Goal: Answer question/provide support

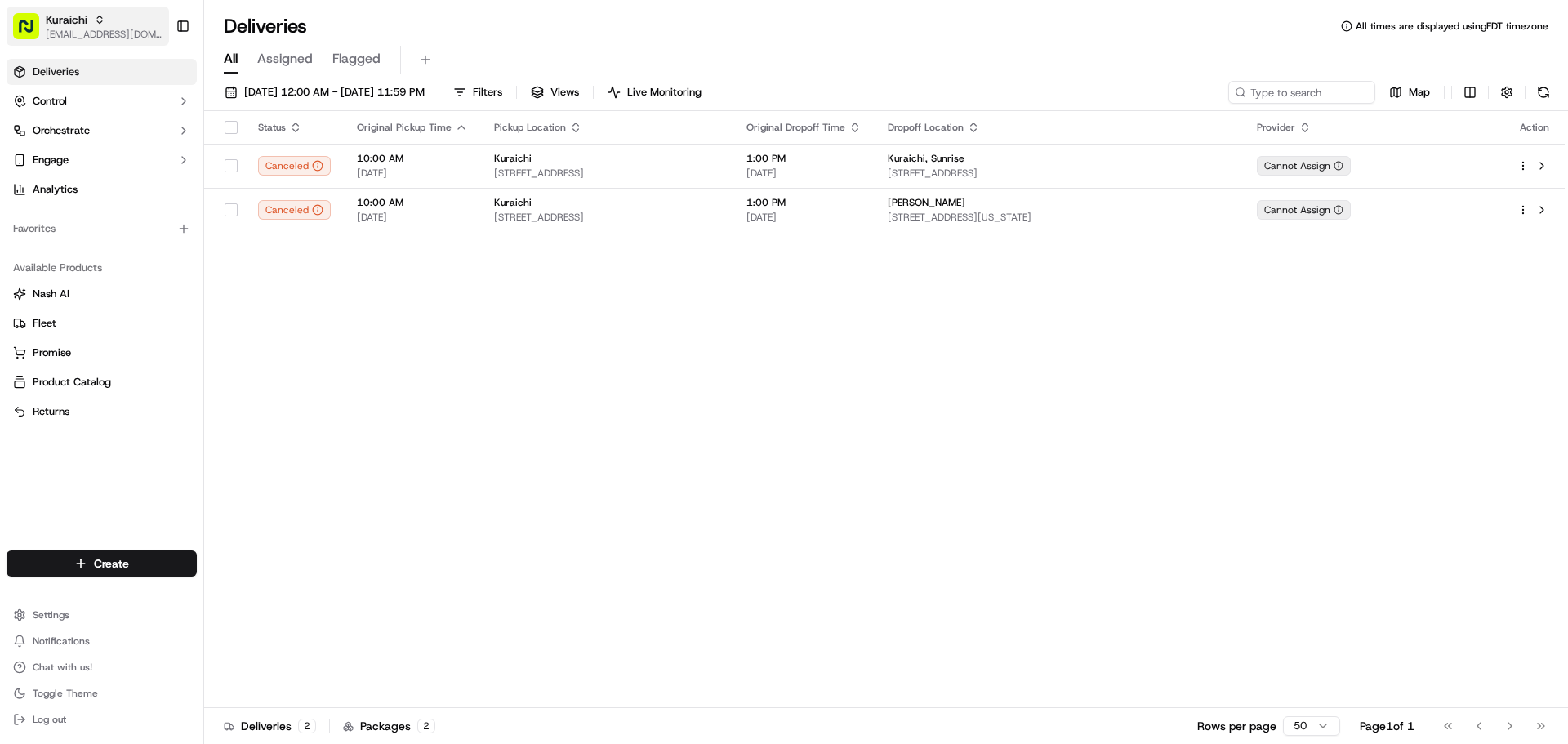
click at [128, 31] on span "[EMAIL_ADDRESS][DOMAIN_NAME]" at bounding box center [104, 35] width 117 height 13
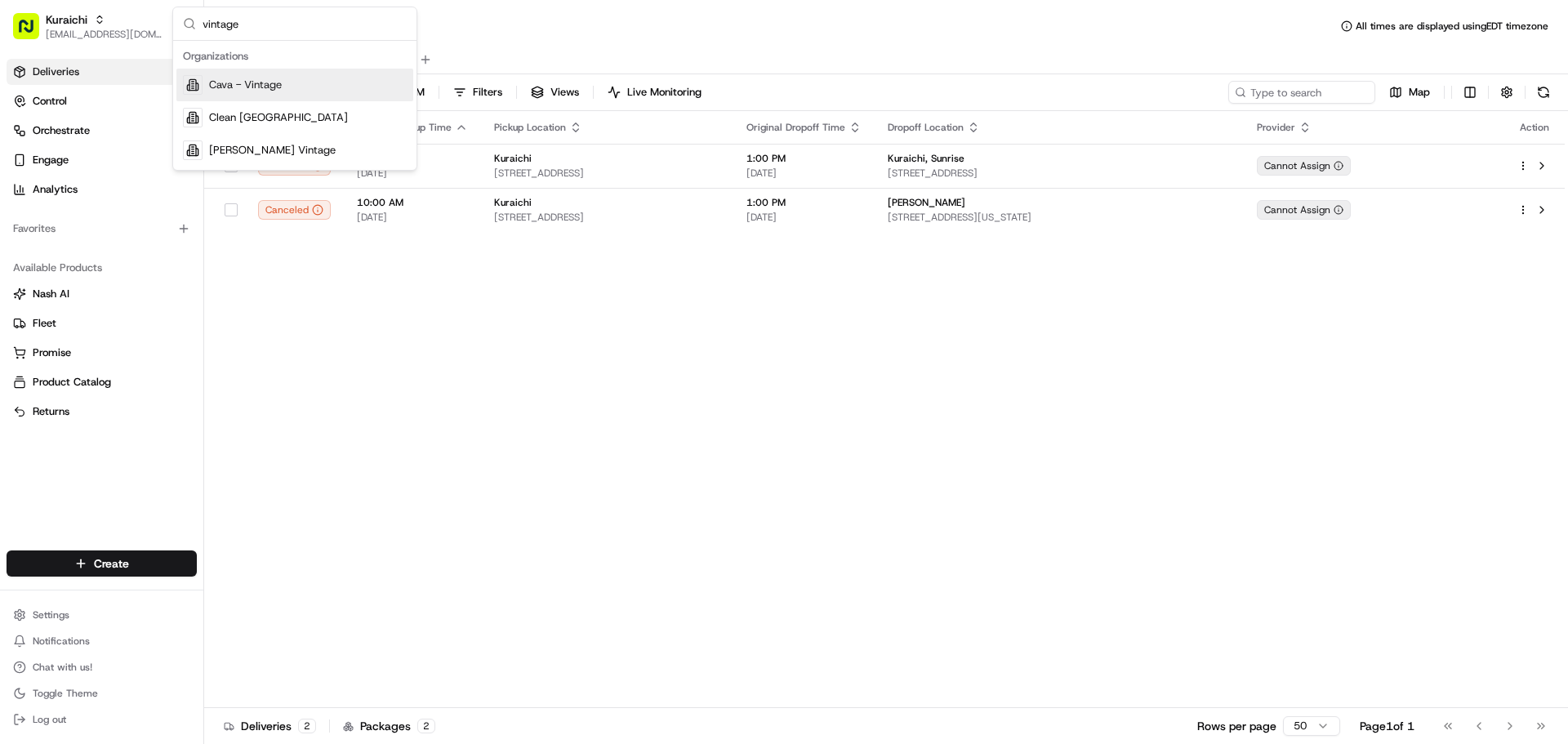
click at [282, 31] on input "vintage" at bounding box center [304, 23] width 204 height 33
click at [281, 25] on input "road" at bounding box center [304, 23] width 204 height 33
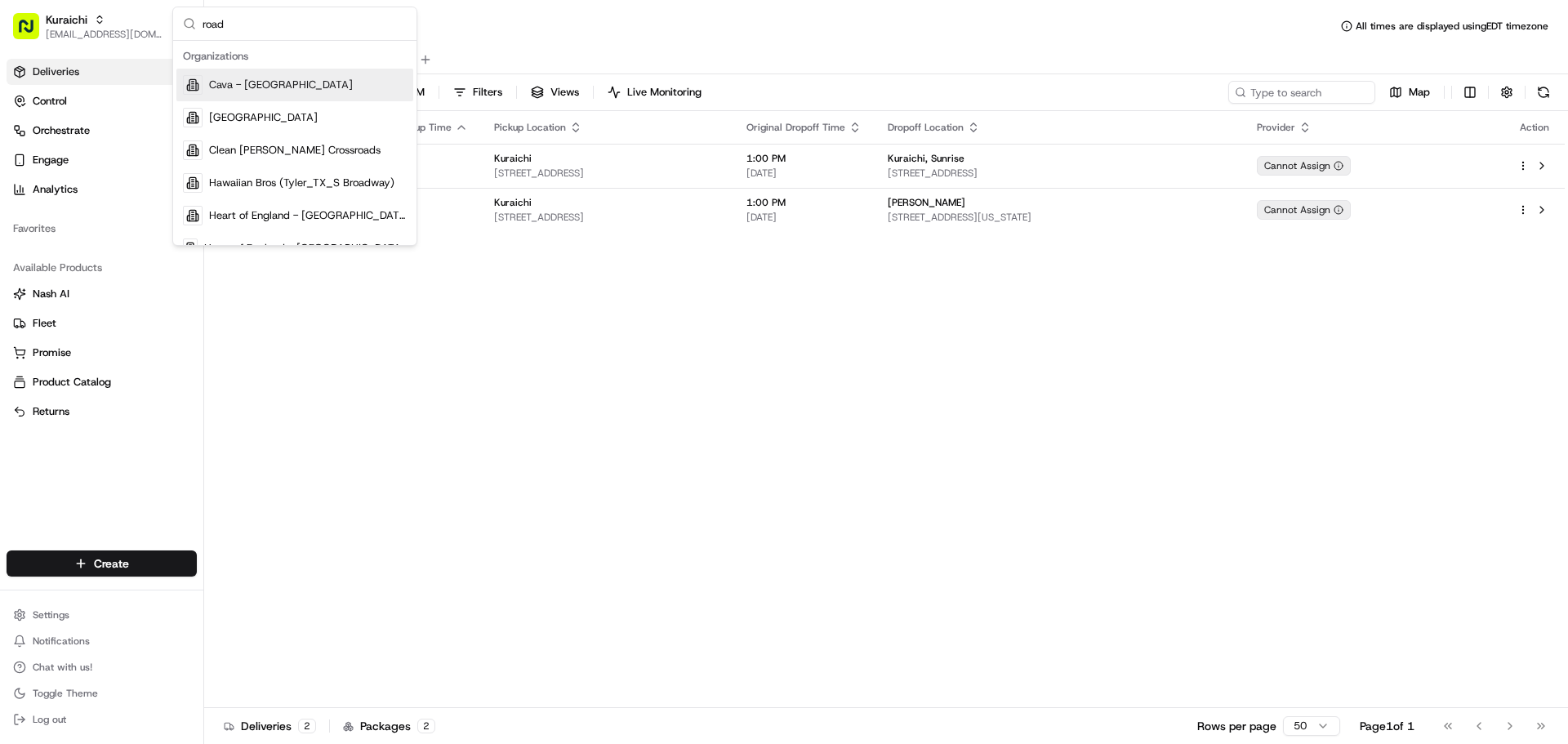
click at [281, 25] on input "road" at bounding box center [304, 23] width 204 height 33
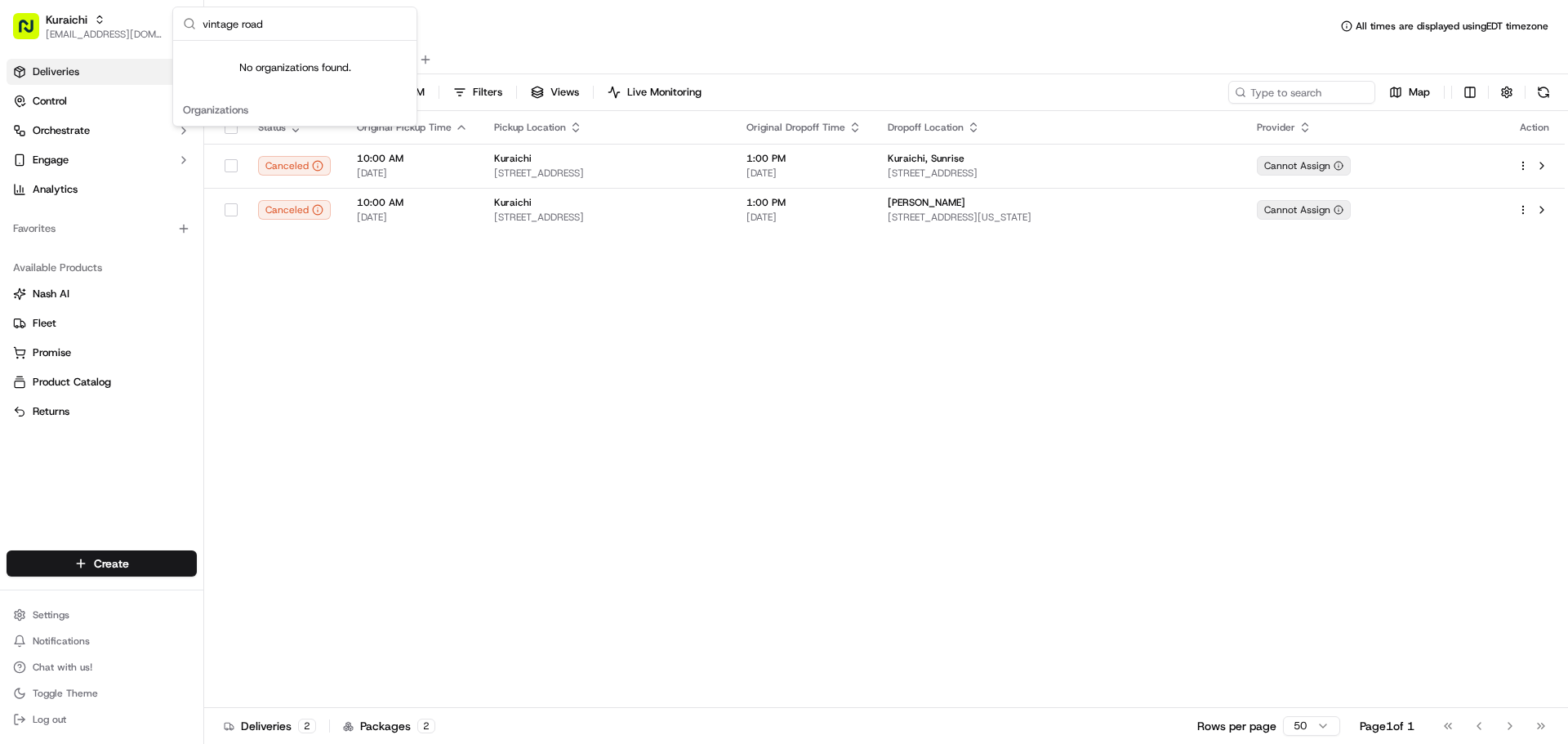
type input "vintage road"
click at [73, 36] on span "[EMAIL_ADDRESS][DOMAIN_NAME]" at bounding box center [104, 35] width 117 height 13
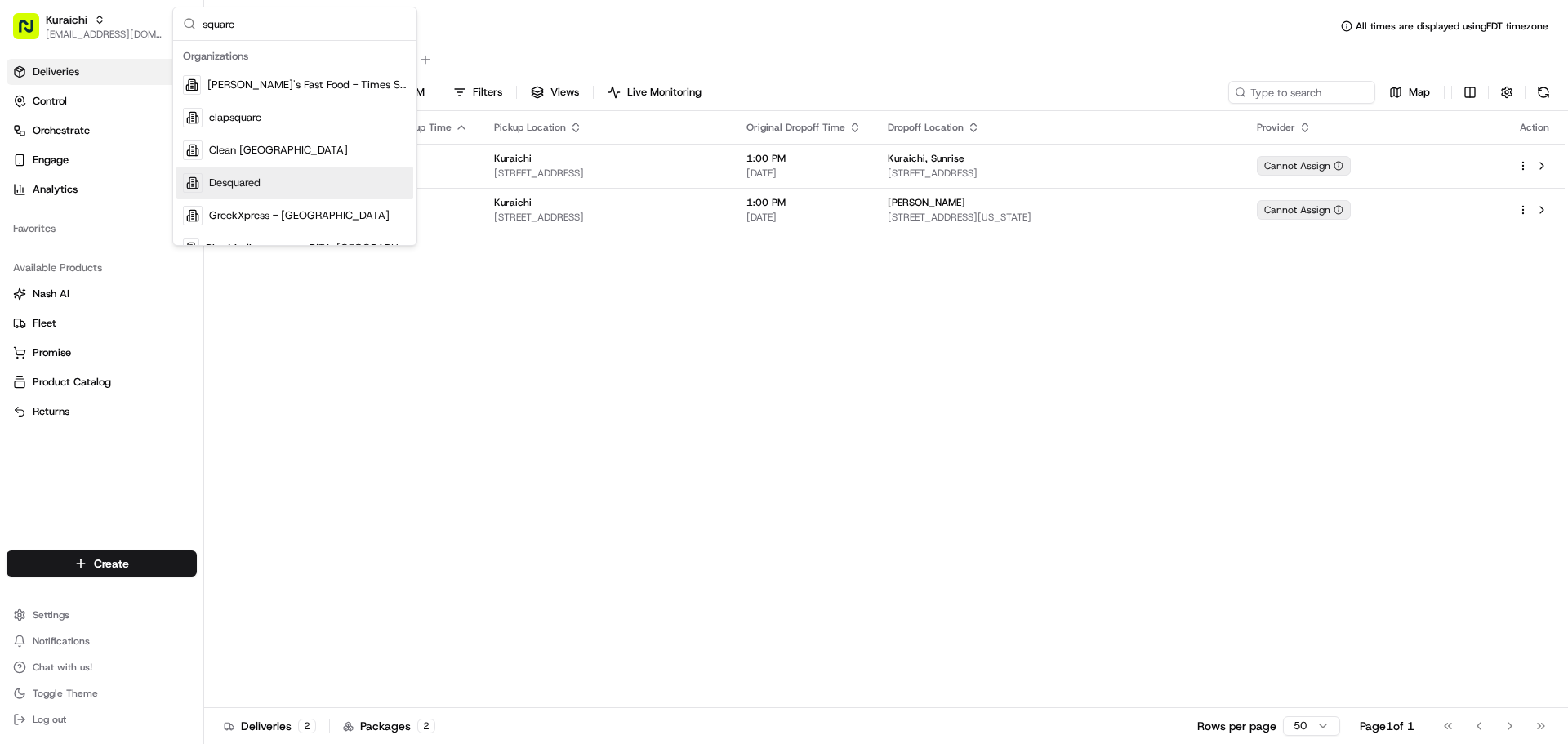
click at [308, 35] on input "square" at bounding box center [304, 23] width 204 height 33
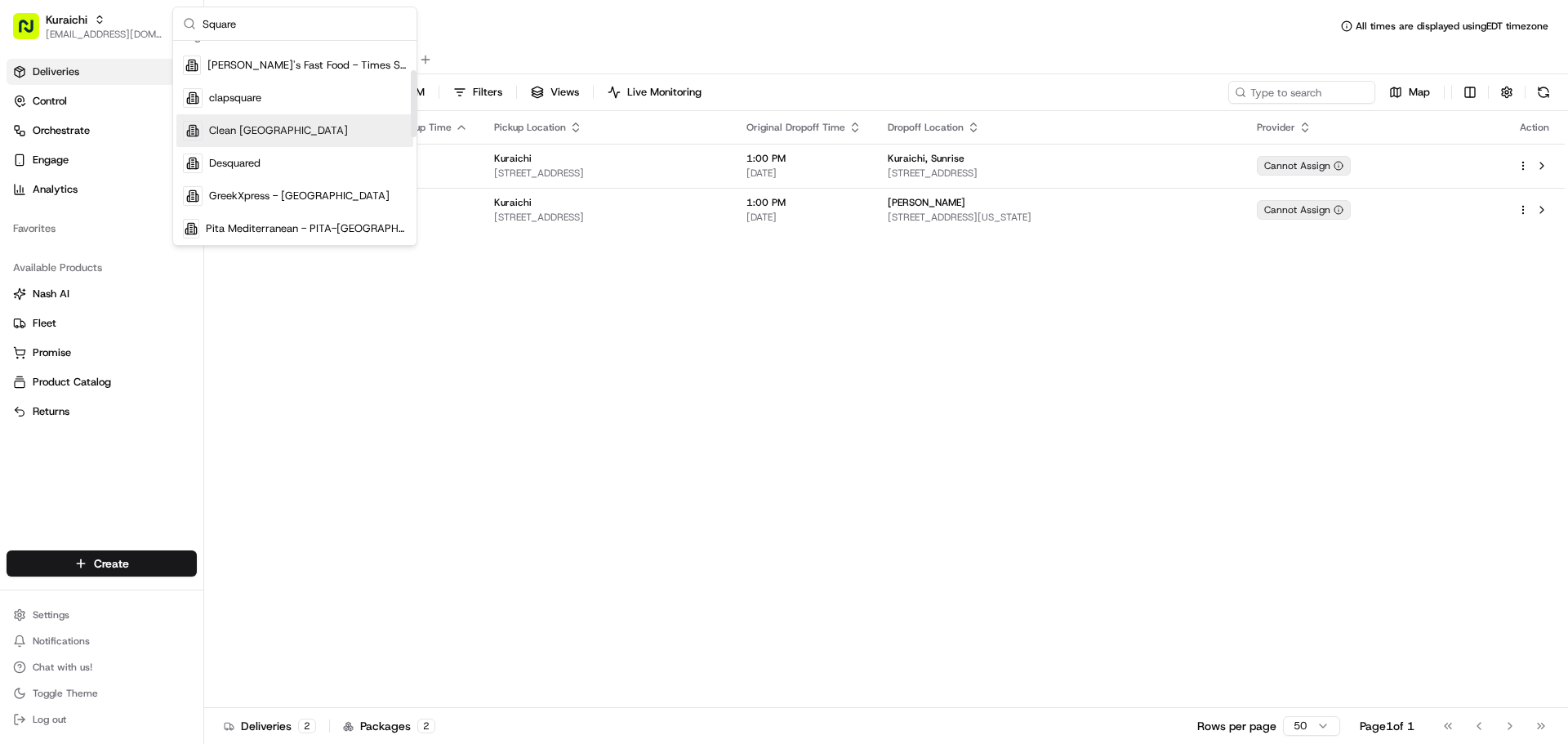
scroll to position [183, 0]
type input "Square"
click at [272, 187] on div "Square" at bounding box center [295, 196] width 237 height 33
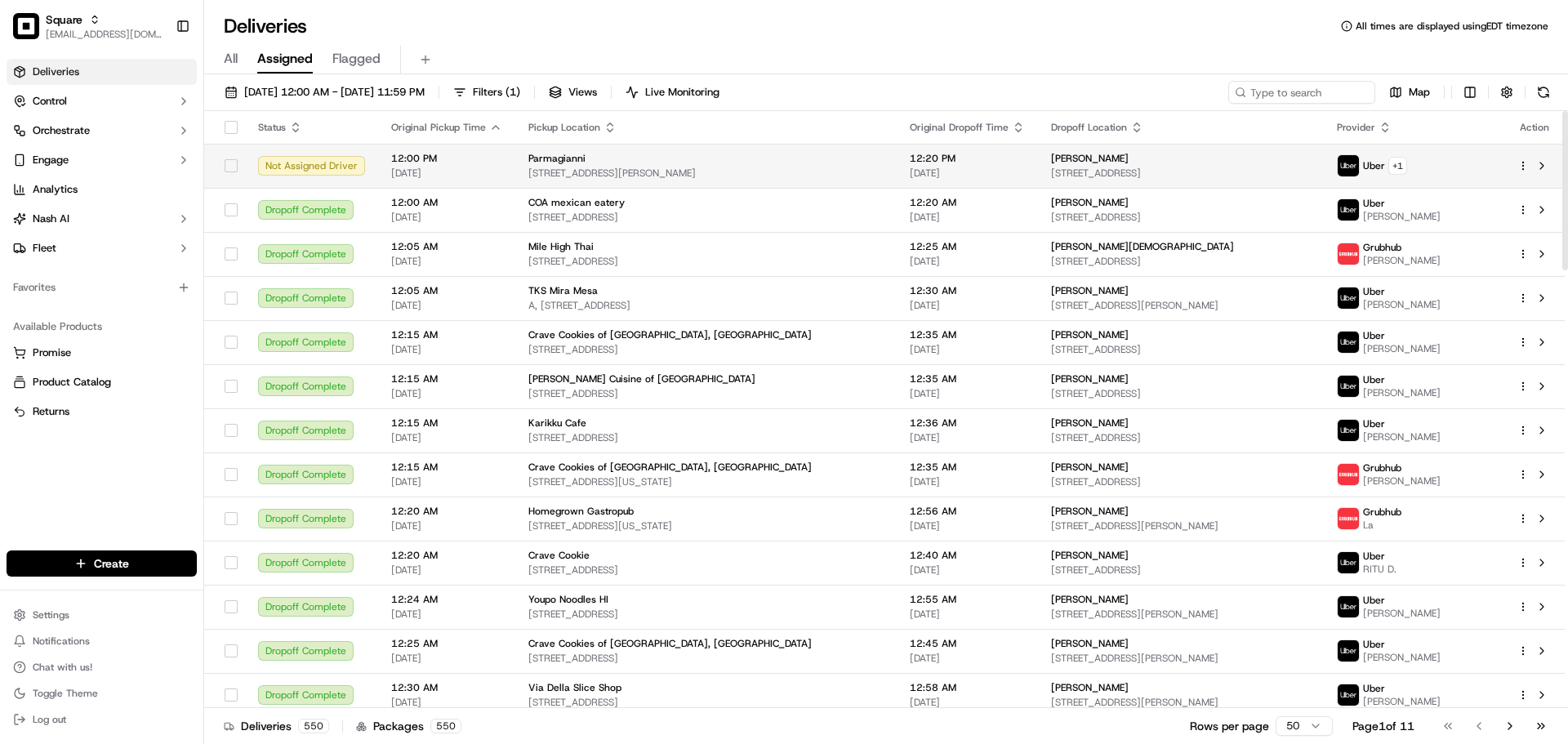
click at [1051, 173] on span "210 Fifth Ave, Asbury Park, NJ 07712, USA" at bounding box center [1181, 174] width 260 height 13
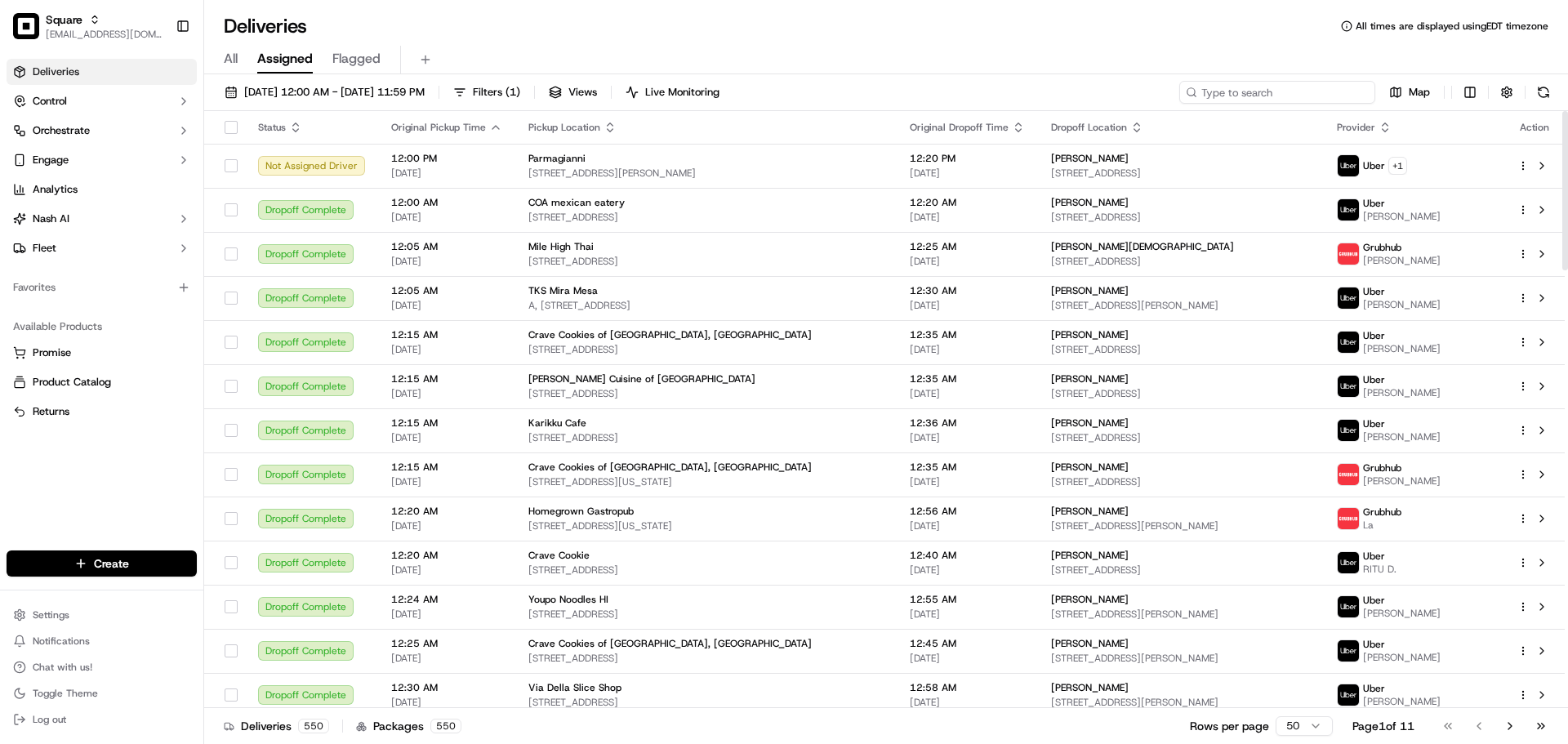
click at [1294, 86] on input at bounding box center [1278, 92] width 196 height 23
paste input "0718685"
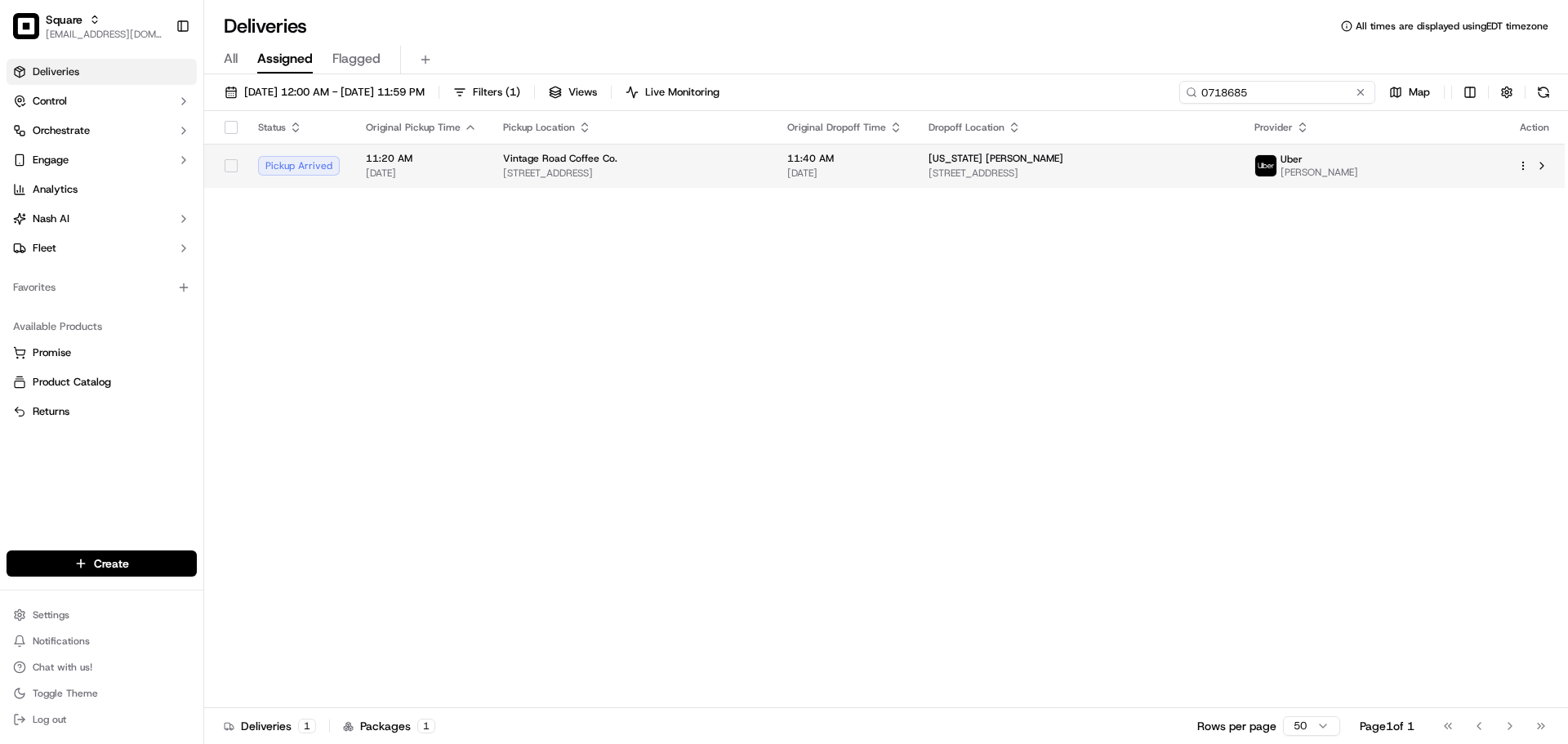
type input "0718685"
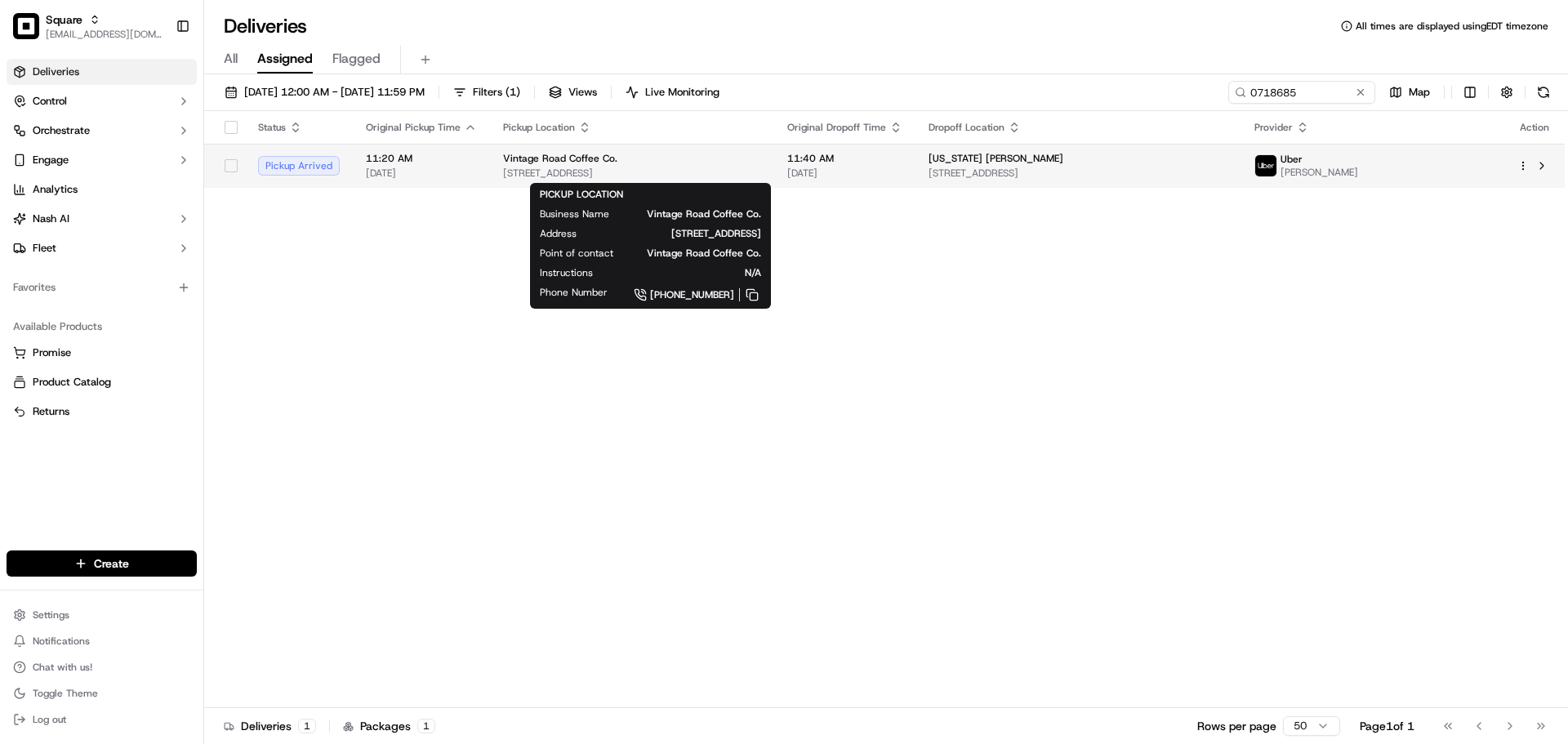
click at [762, 165] on div "Vintage Road Coffee Co." at bounding box center [632, 159] width 259 height 13
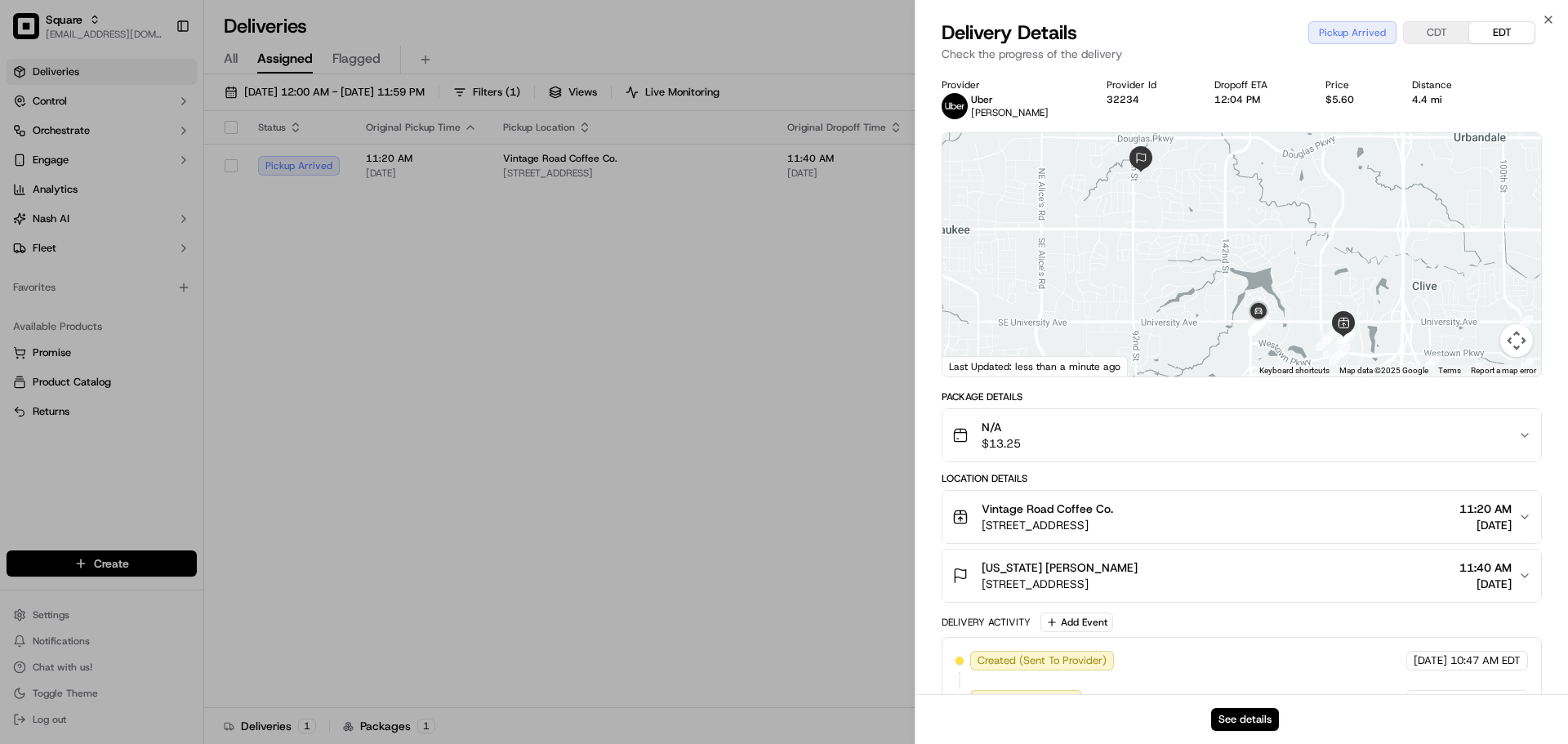
click at [1260, 706] on div "See details" at bounding box center [1241, 719] width 652 height 49
click at [1247, 720] on button "See details" at bounding box center [1245, 720] width 68 height 23
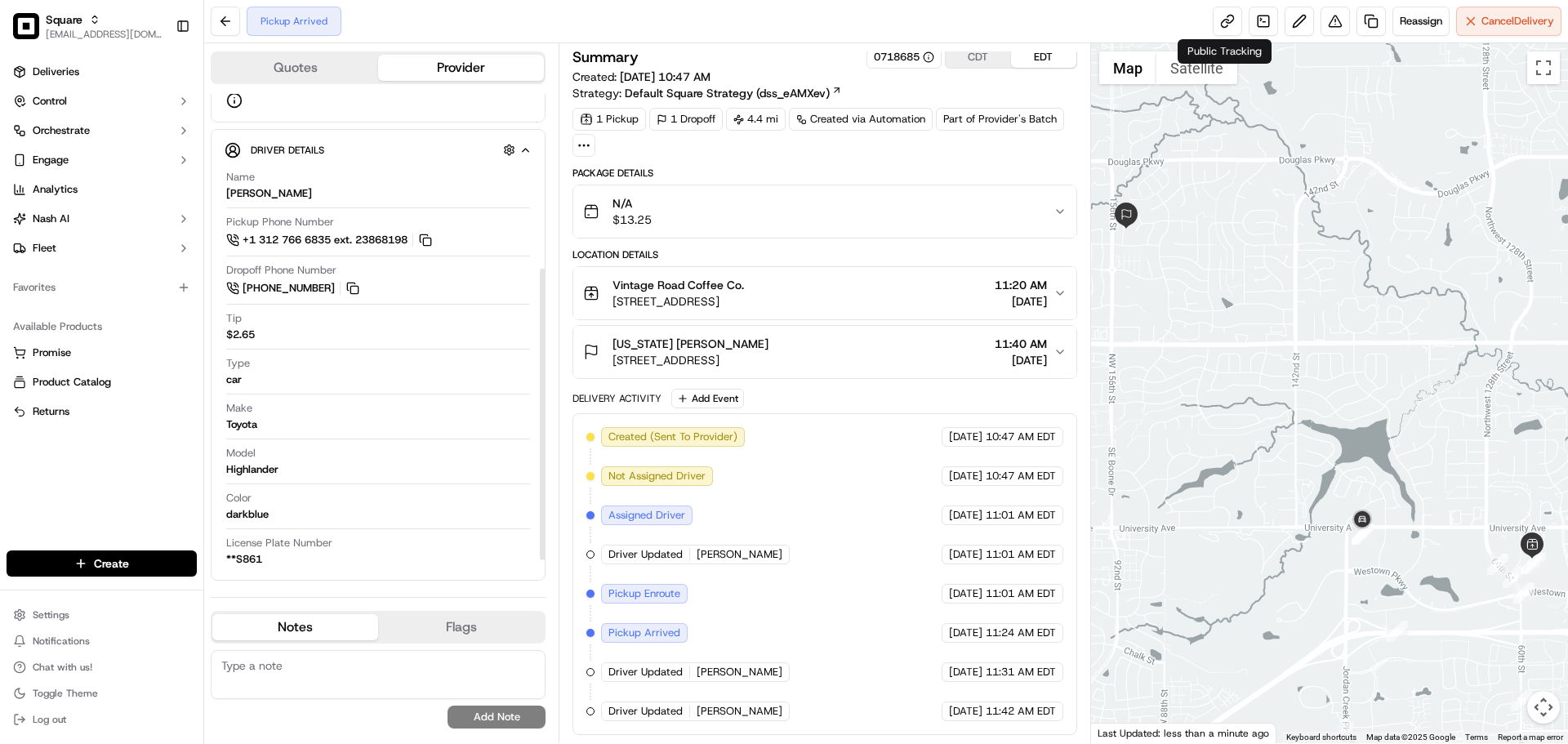
scroll to position [170, 0]
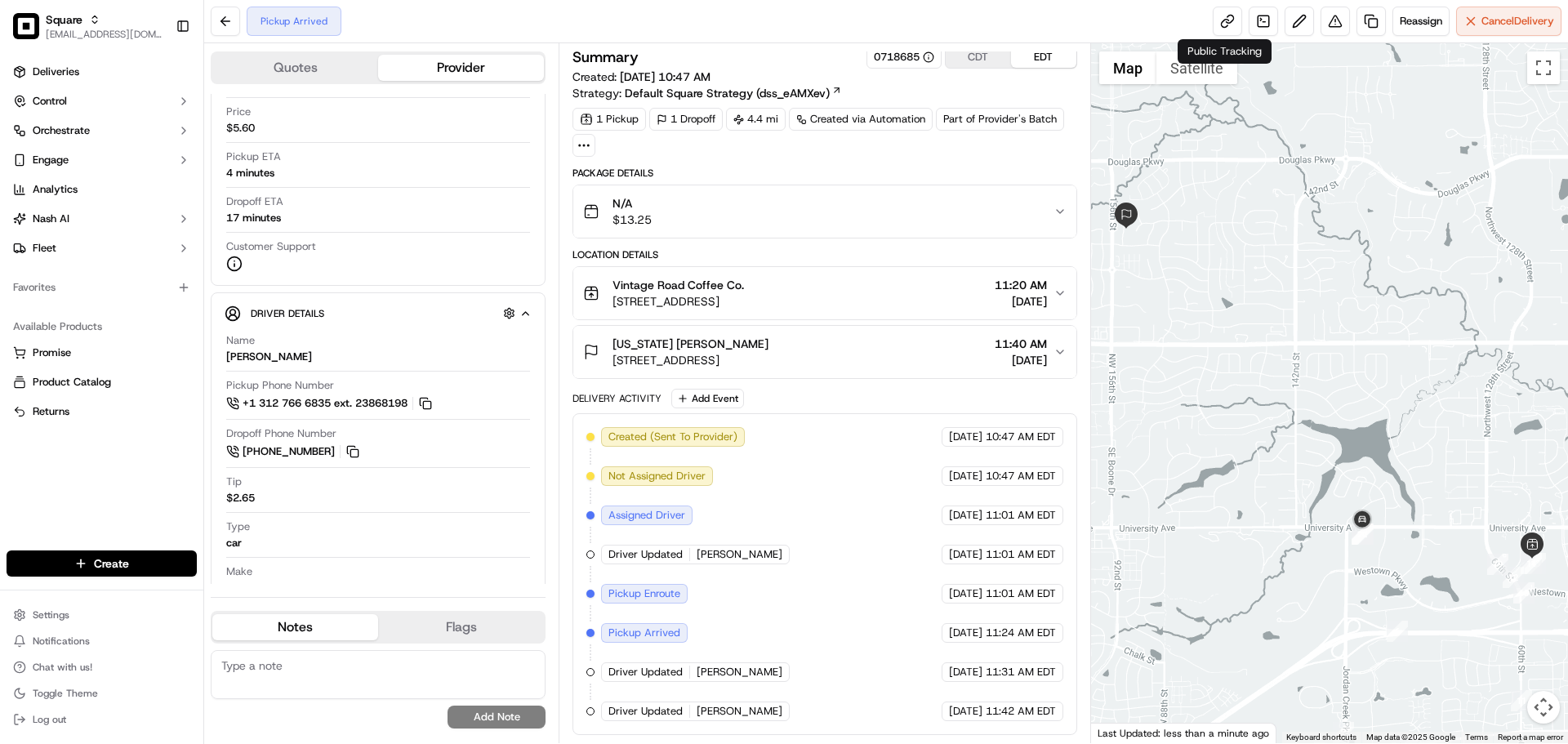
click at [702, 709] on span "[PERSON_NAME]" at bounding box center [739, 711] width 86 height 15
click at [995, 303] on span "[DATE]" at bounding box center [1021, 302] width 52 height 17
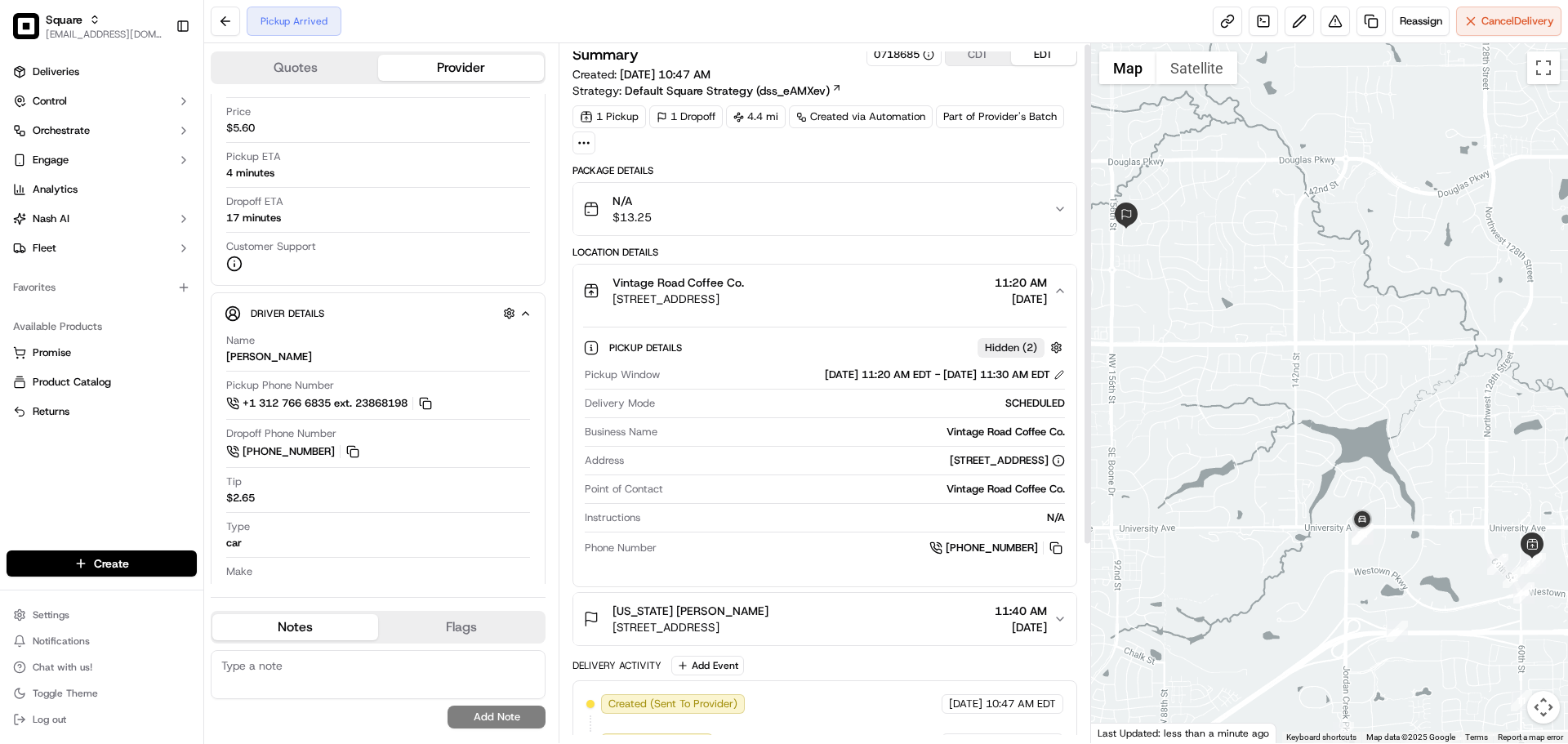
scroll to position [0, 0]
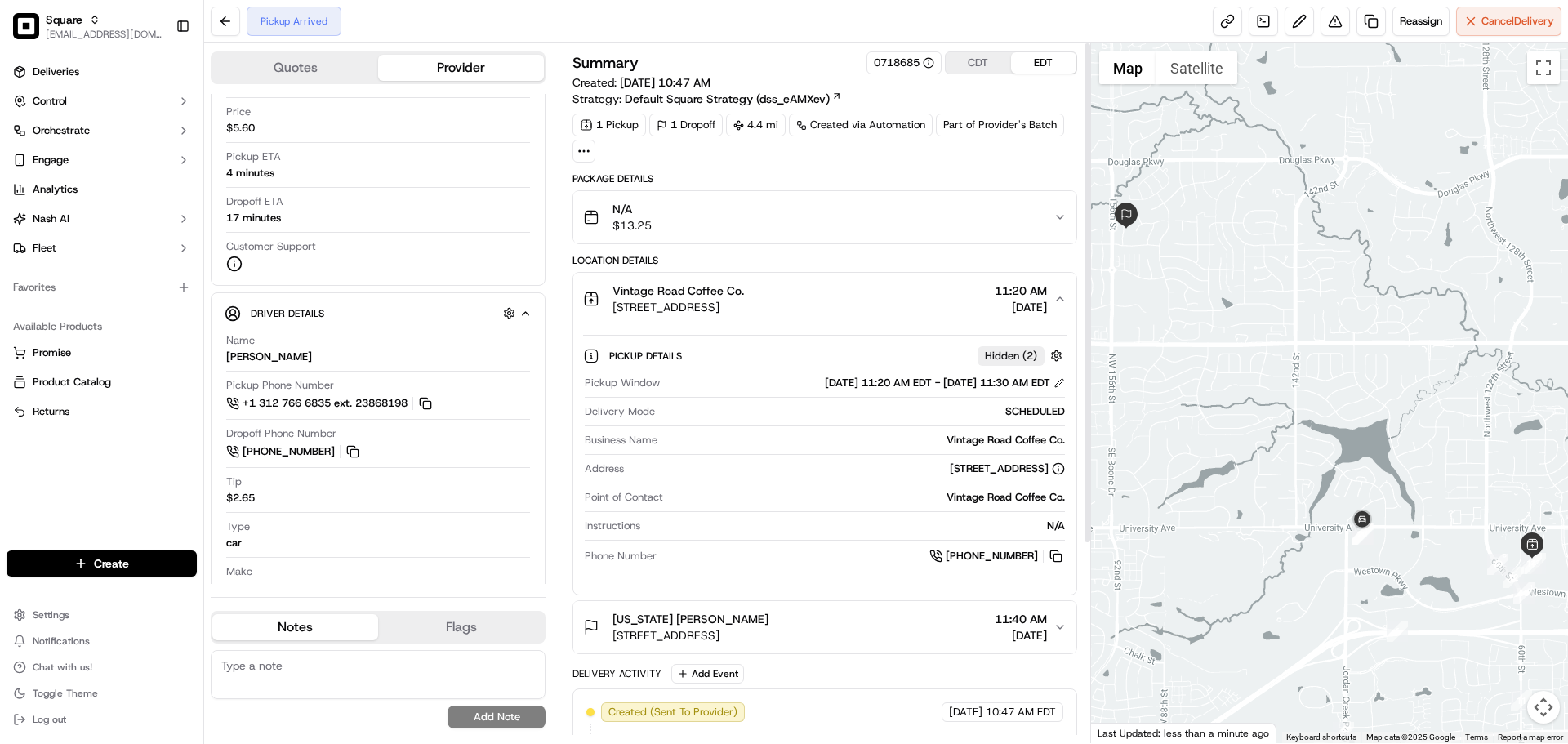
click at [978, 70] on button "CDT" at bounding box center [978, 63] width 65 height 21
click at [1038, 274] on button "Vintage Road Coffee Co. [STREET_ADDRESS] 10:20 AM [DATE]" at bounding box center [824, 299] width 502 height 52
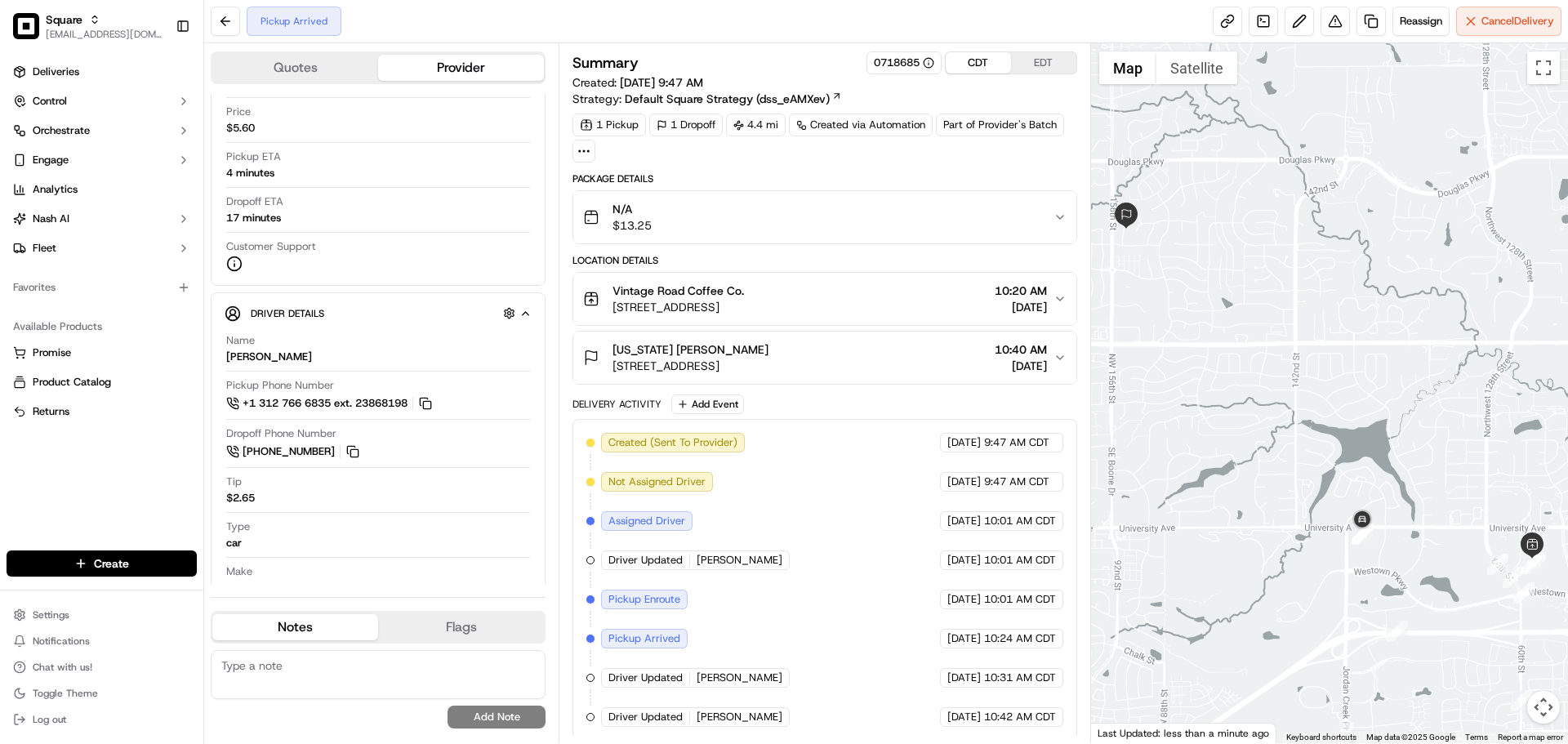
click at [1031, 350] on span "10:40 AM" at bounding box center [1021, 350] width 52 height 17
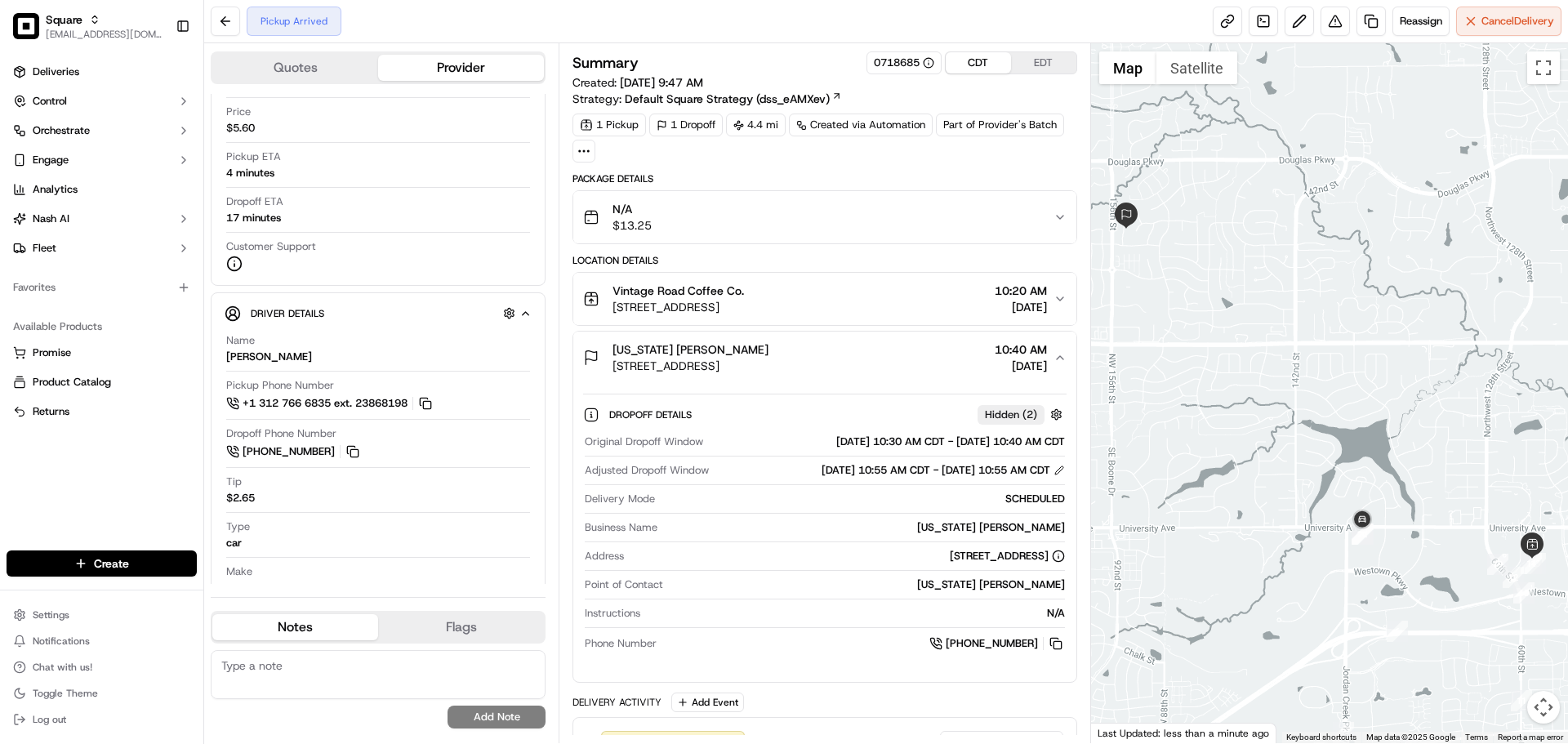
click at [1016, 352] on span "10:40 AM" at bounding box center [1021, 350] width 52 height 17
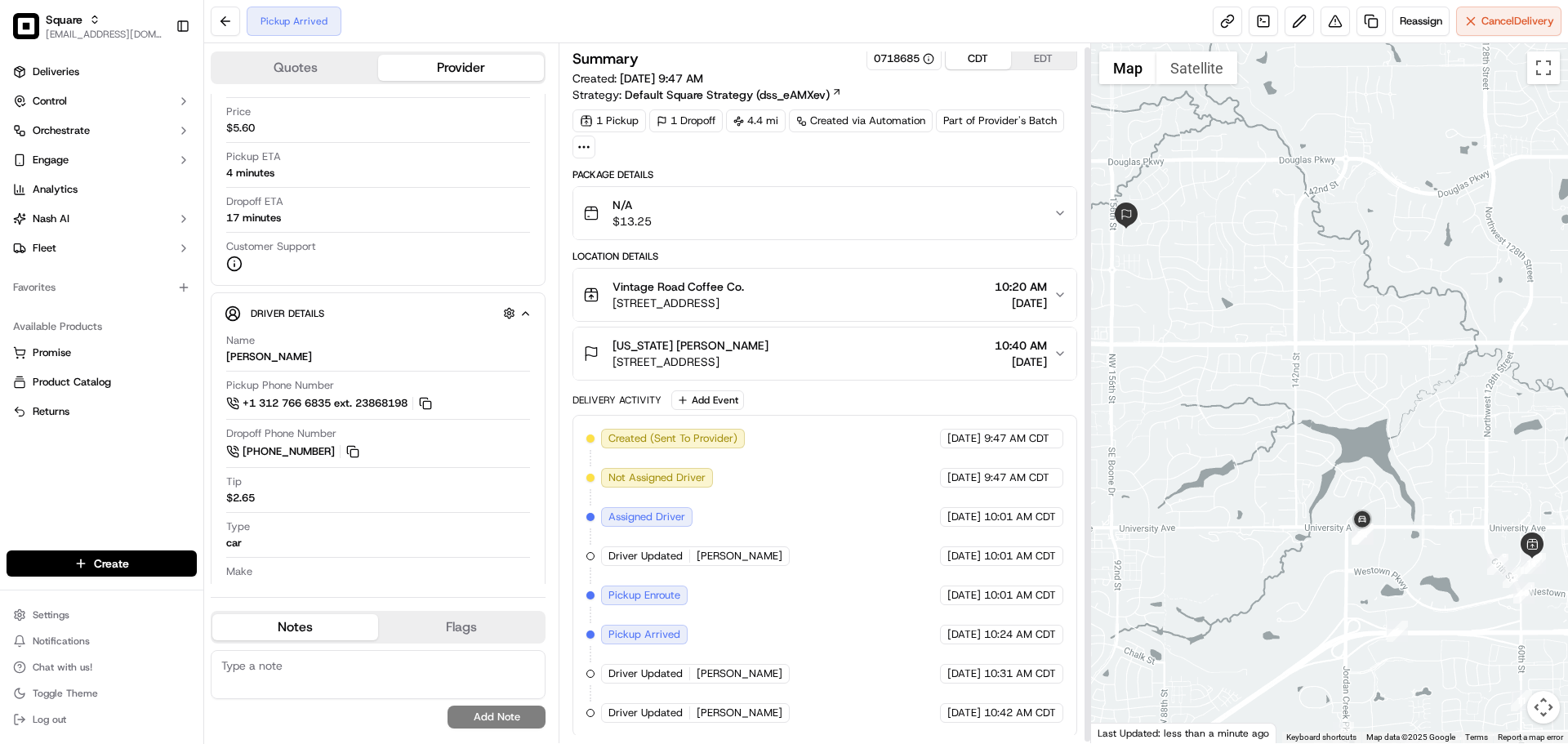
scroll to position [6, 0]
click at [291, 666] on textarea at bounding box center [378, 675] width 335 height 49
click at [316, 683] on textarea at bounding box center [378, 675] width 335 height 49
paste textarea "** Caller Information: ** Reason for calling: ** Resolution provided:"
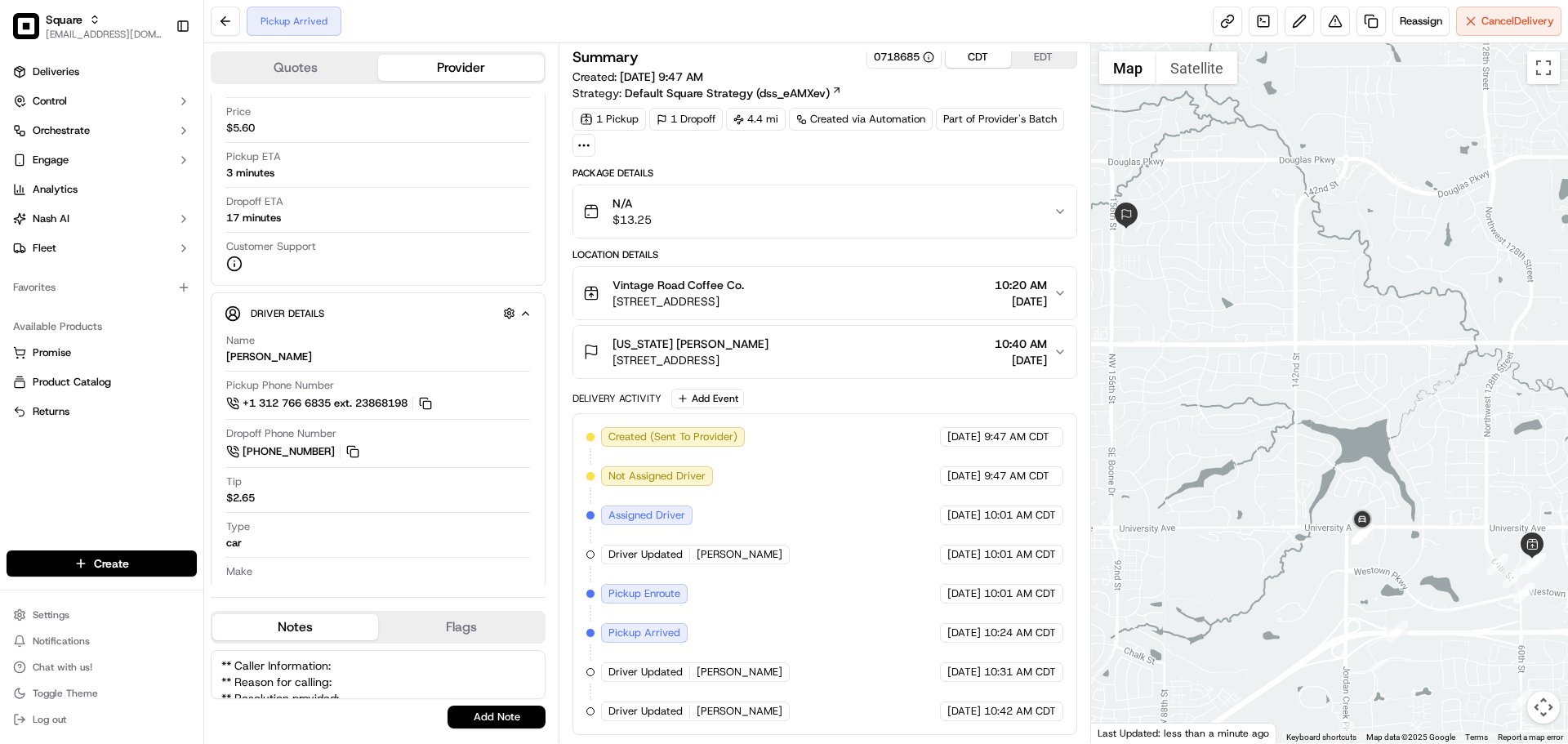
click at [350, 670] on textarea "** Caller Information: ** Reason for calling: ** Resolution provided:" at bounding box center [378, 675] width 335 height 49
click at [359, 661] on textarea "** Caller Information: Merchant ** Reason for calling: ** Resolution provided:" at bounding box center [378, 675] width 335 height 49
click at [380, 678] on textarea "** Caller Information: Merchant ** Reason for calling: ** Resolution provided:" at bounding box center [378, 675] width 335 height 49
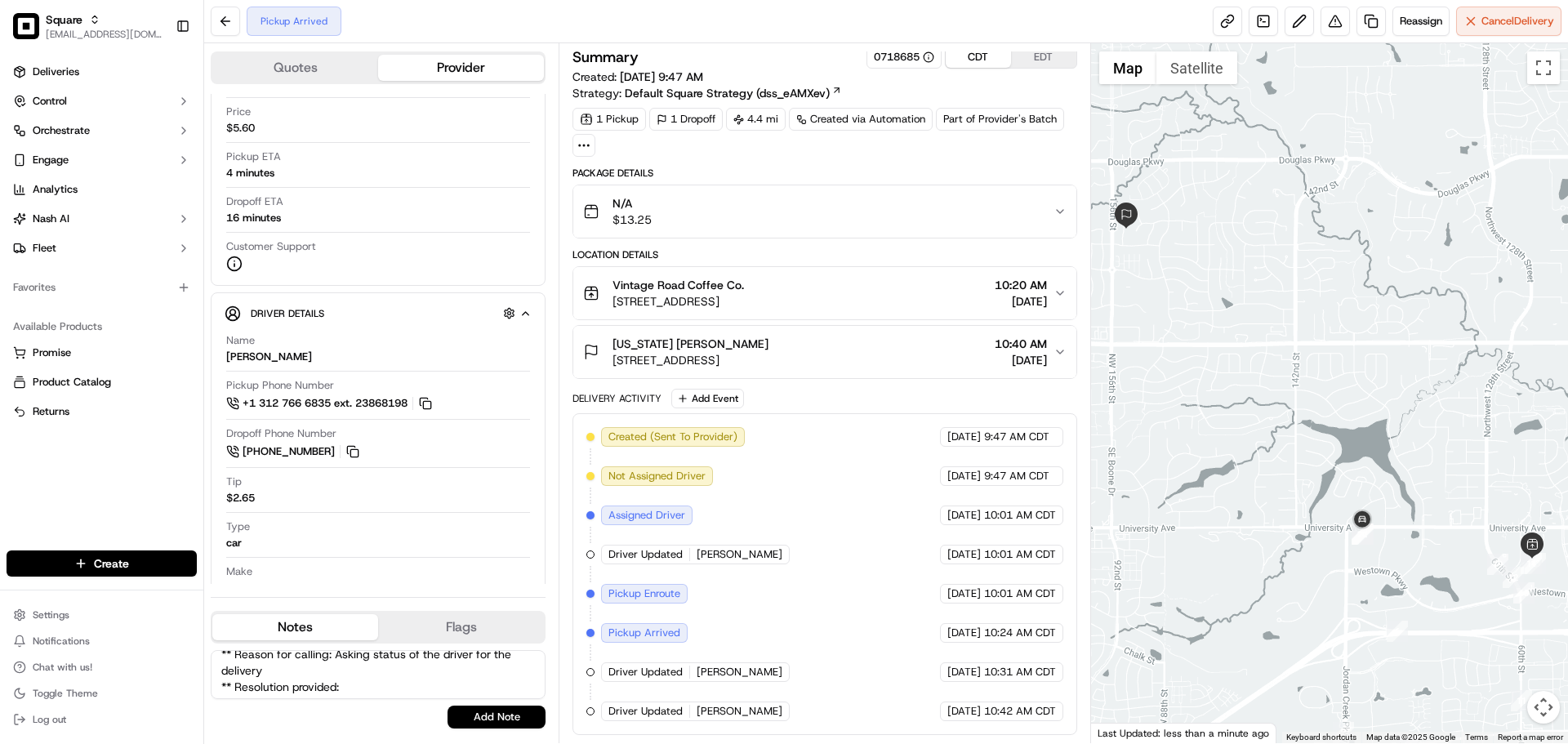
scroll to position [48, 0]
click at [377, 668] on textarea "** Caller Information: Merchant ** Reason for calling: Asking status of the dri…" at bounding box center [378, 675] width 335 height 49
type textarea "** Caller Information: Merchant ** Reason for calling: Asking status of the dri…"
click at [513, 723] on button "Add Note" at bounding box center [497, 717] width 98 height 23
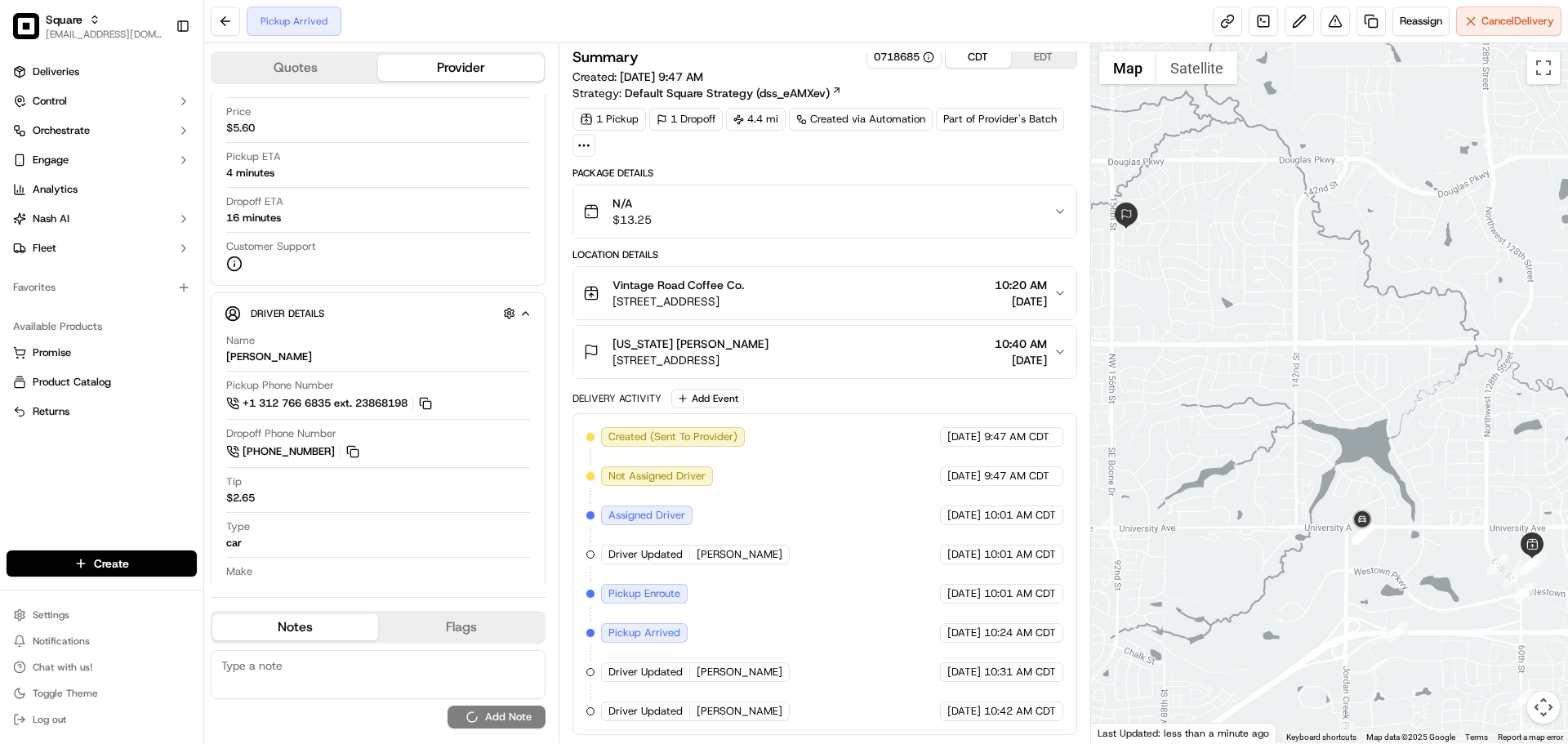
scroll to position [0, 0]
